Goal: Information Seeking & Learning: Learn about a topic

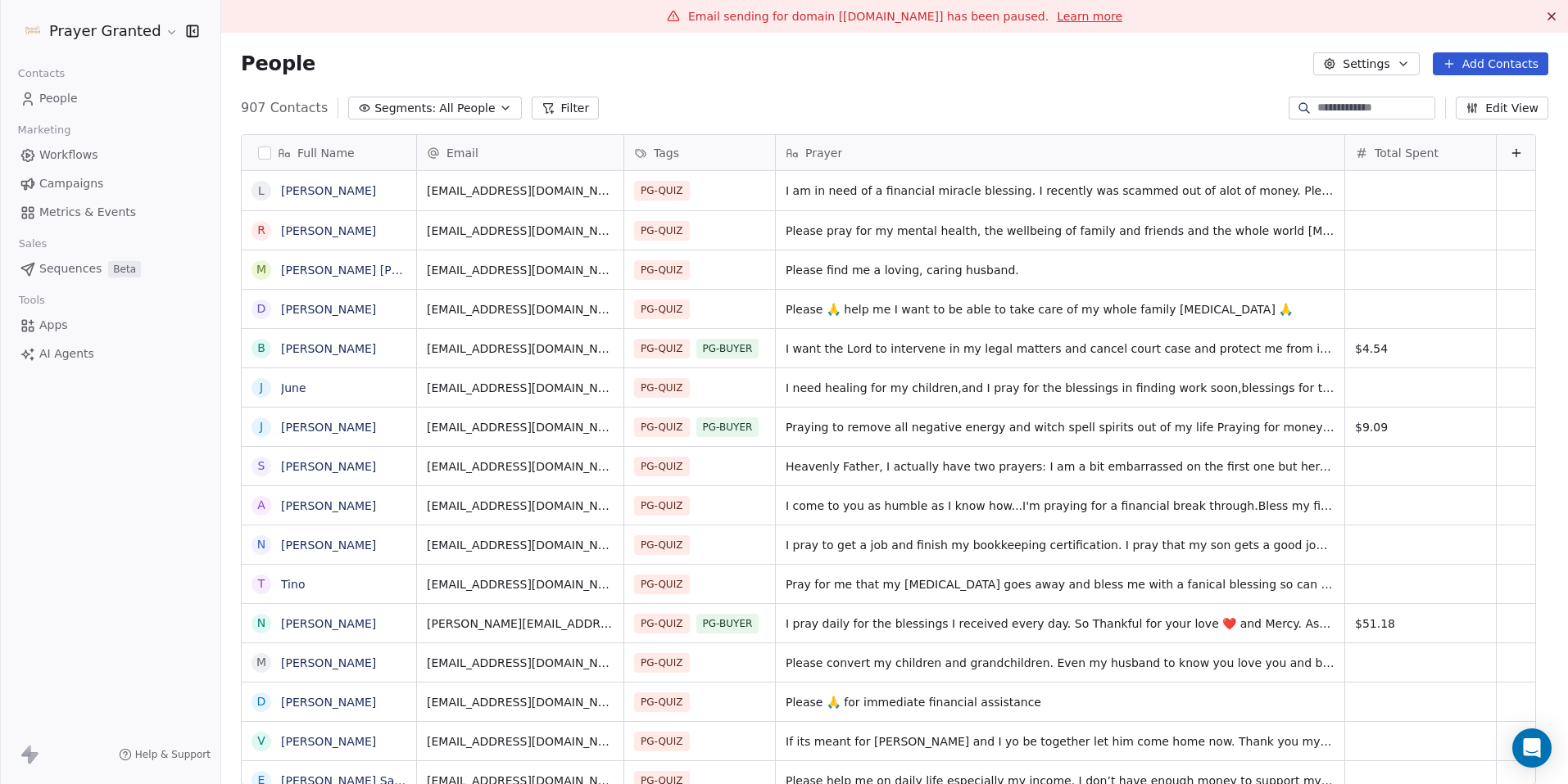
scroll to position [677, 1322]
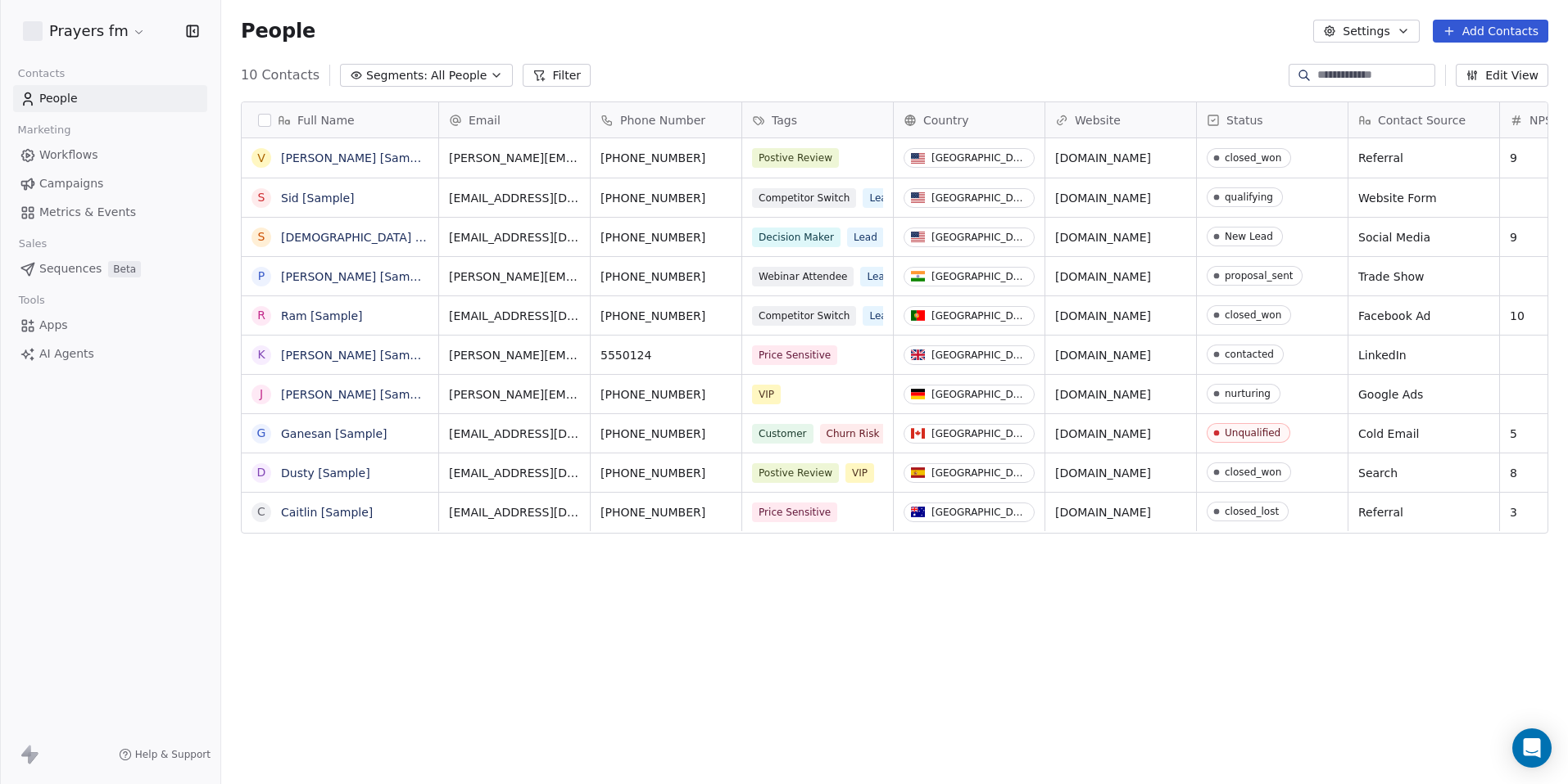
scroll to position [677, 1334]
click at [110, 29] on html "Prayers fm Contacts People Marketing Workflows Campaigns Metrics & Events Sales…" at bounding box center [784, 392] width 1568 height 784
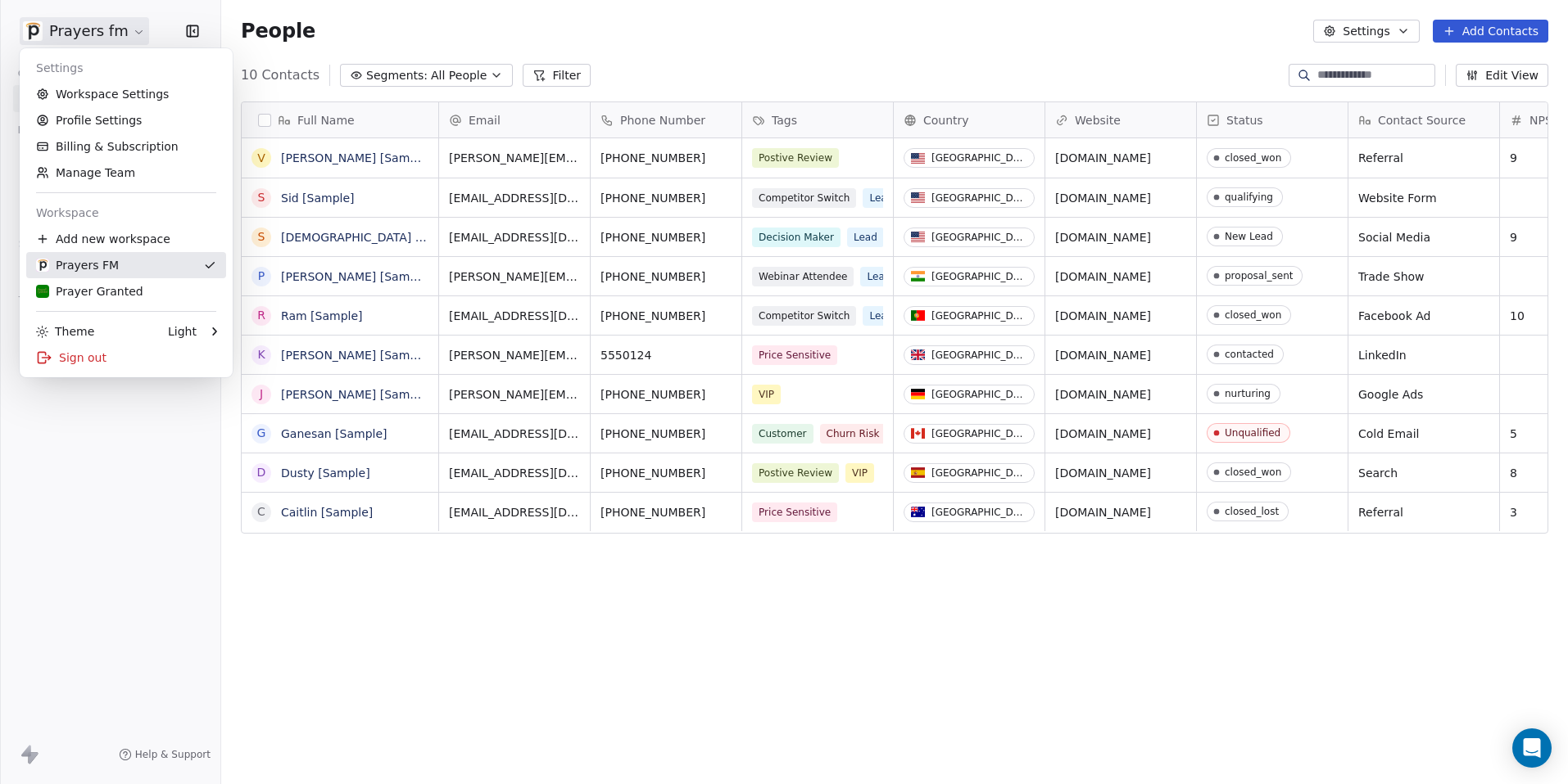
click at [81, 292] on div "Prayer Granted" at bounding box center [89, 291] width 108 height 16
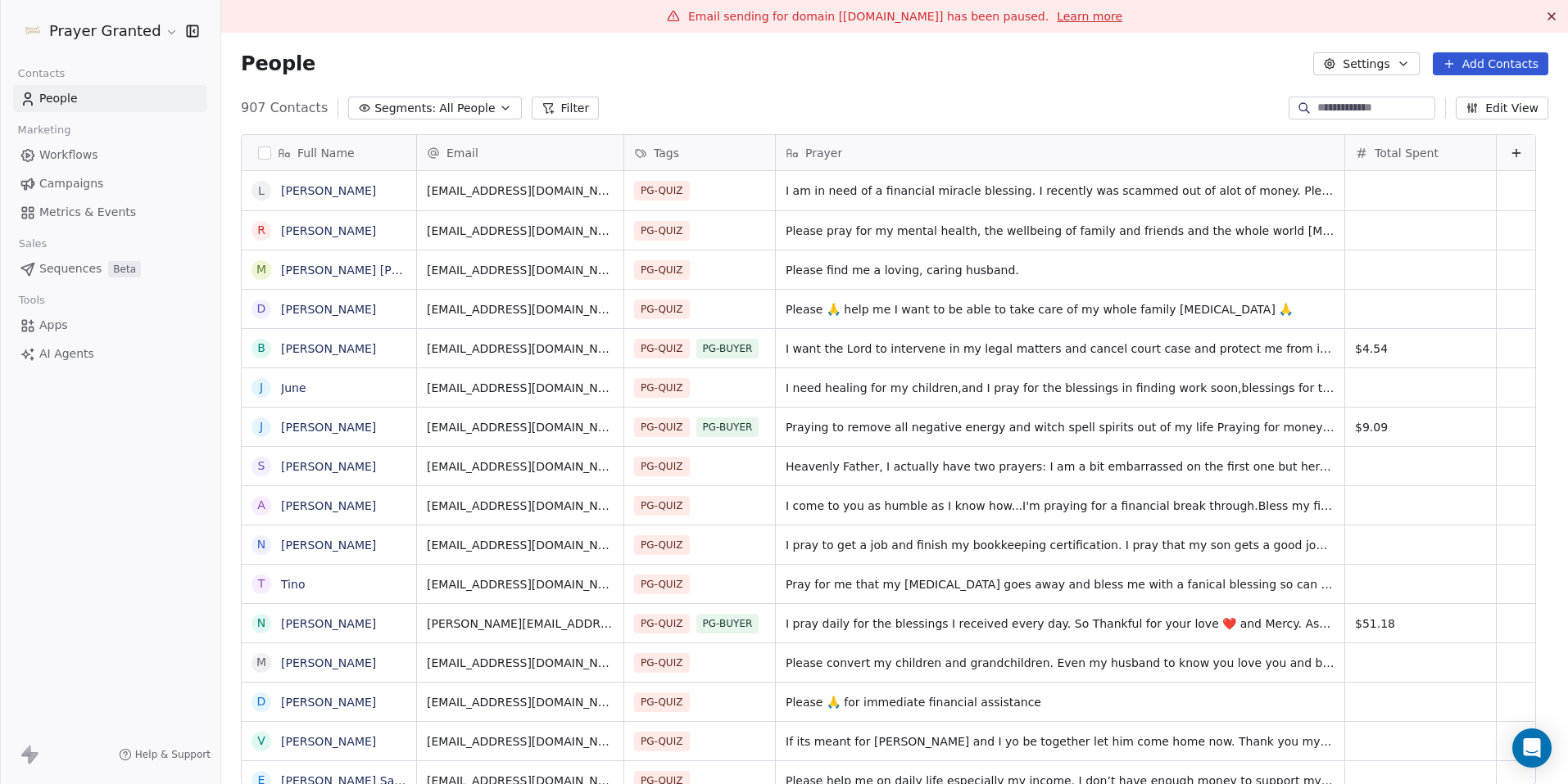
scroll to position [677, 1322]
drag, startPoint x: 689, startPoint y: 15, endPoint x: 986, endPoint y: 27, distance: 297.2
click at [986, 27] on div "Email sending for domain [[DOMAIN_NAME]] has been paused. Learn more" at bounding box center [894, 16] width 1346 height 33
copy span "Email sending for domain [[DOMAIN_NAME]] has been paused."
click at [706, 64] on div "People Settings Add Contacts" at bounding box center [894, 64] width 1307 height 22
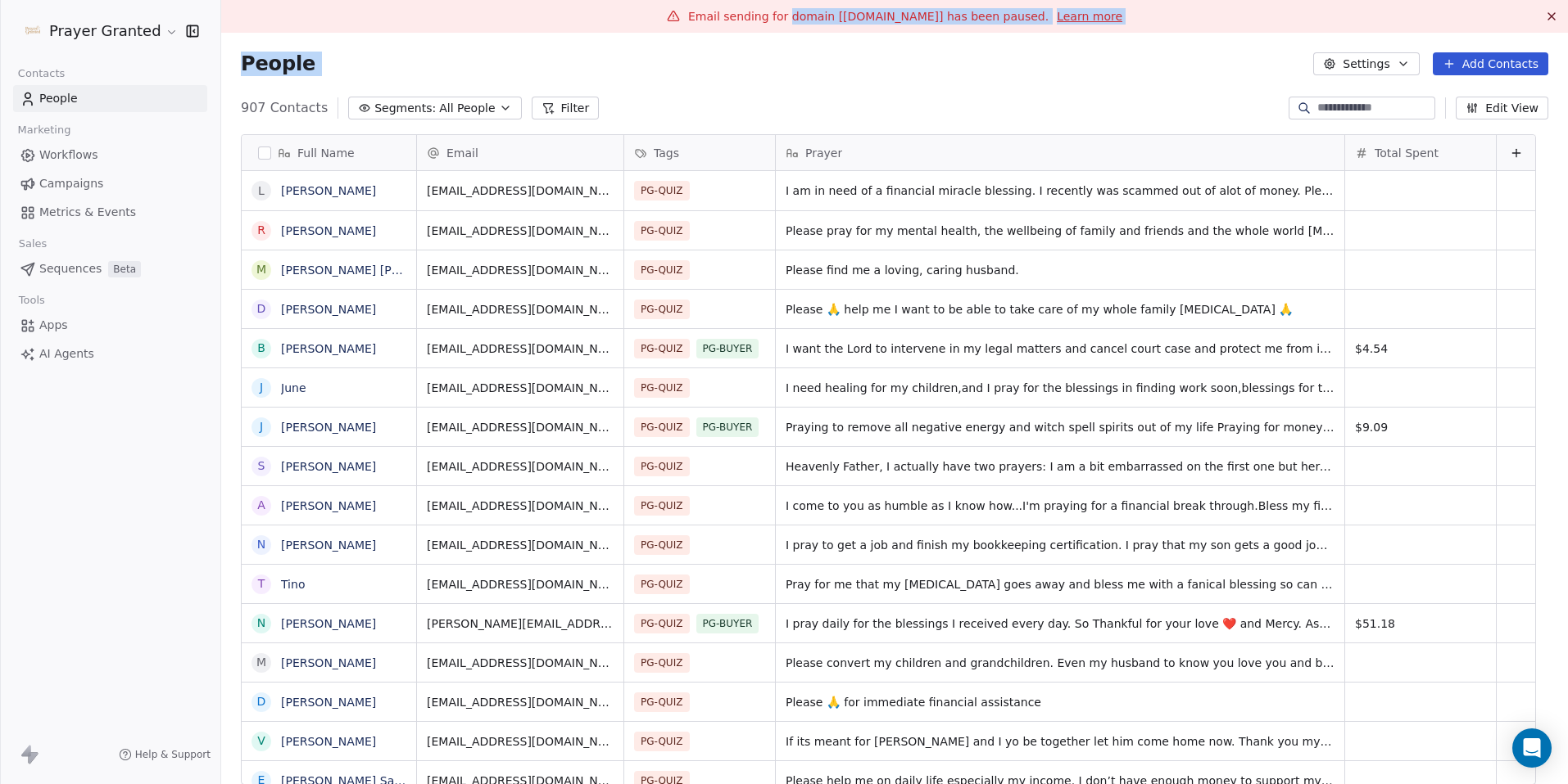
drag, startPoint x: 785, startPoint y: 16, endPoint x: 881, endPoint y: 42, distance: 99.5
click at [881, 42] on div "Email sending for domain [[DOMAIN_NAME]] has been paused. Learn more People Set…" at bounding box center [894, 392] width 1346 height 784
click at [876, 23] on p "Email sending for domain [[DOMAIN_NAME]] has been paused." at bounding box center [868, 16] width 360 height 16
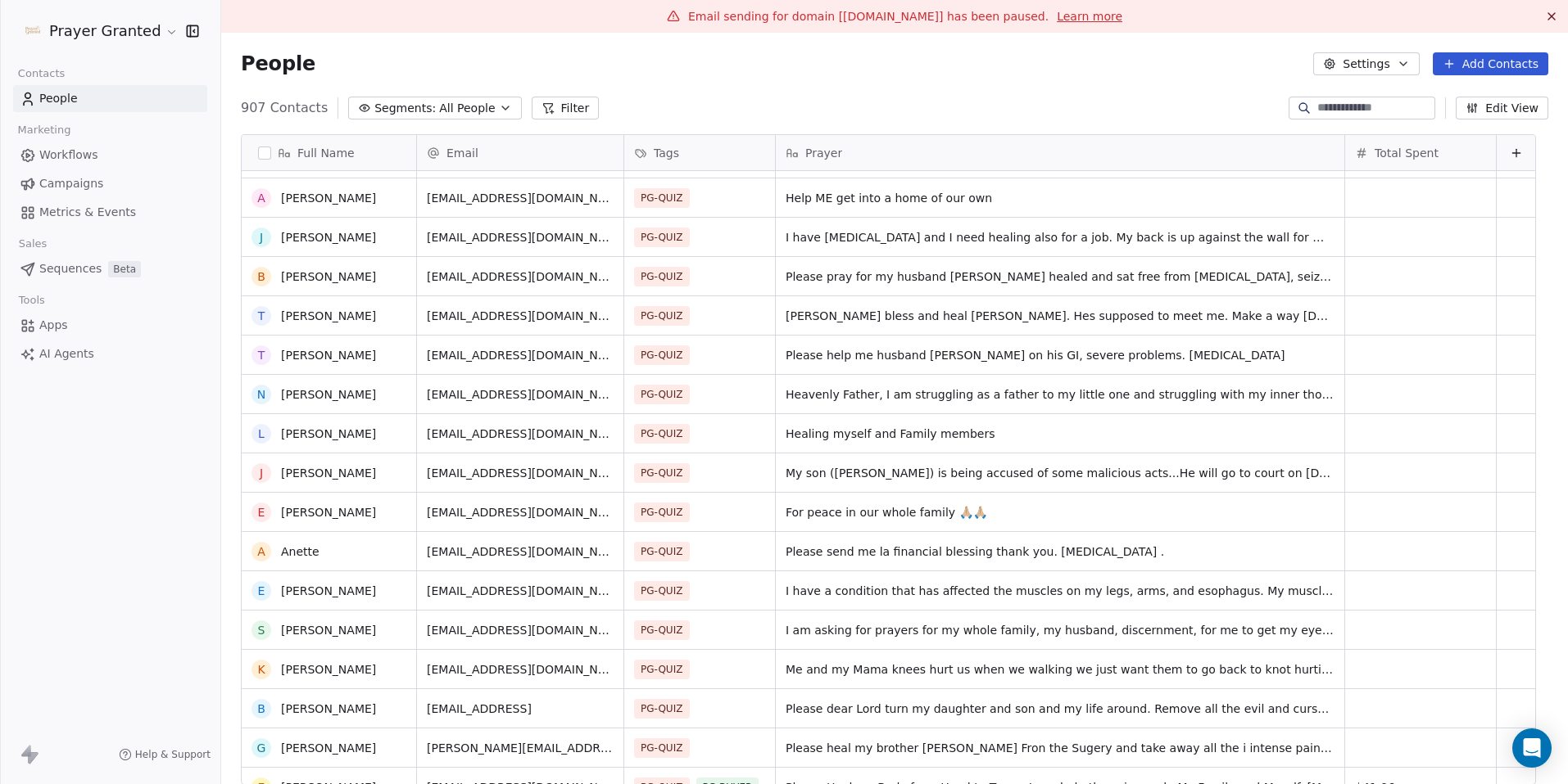
scroll to position [829, 0]
